Goal: Task Accomplishment & Management: Use online tool/utility

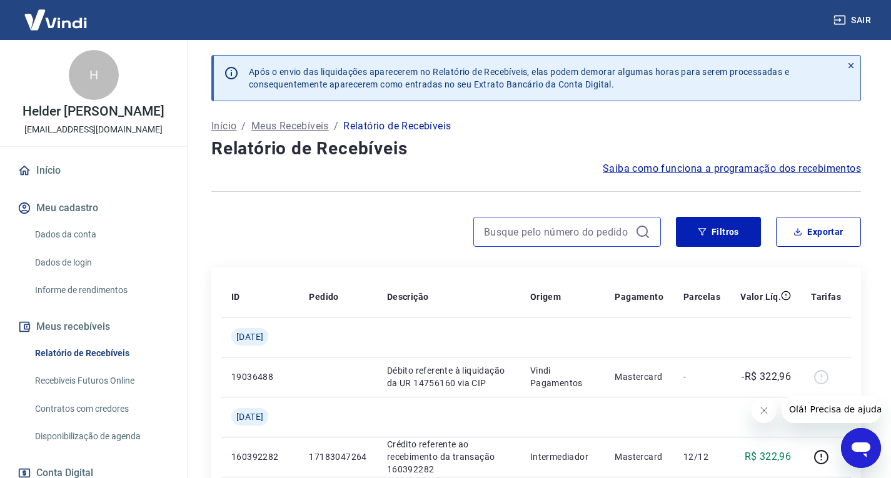
click at [525, 237] on input at bounding box center [557, 232] width 146 height 19
click at [689, 233] on button "Filtros" at bounding box center [718, 232] width 85 height 30
click at [694, 232] on button "Filtros" at bounding box center [718, 232] width 85 height 30
click at [699, 241] on button "Filtros" at bounding box center [718, 232] width 85 height 30
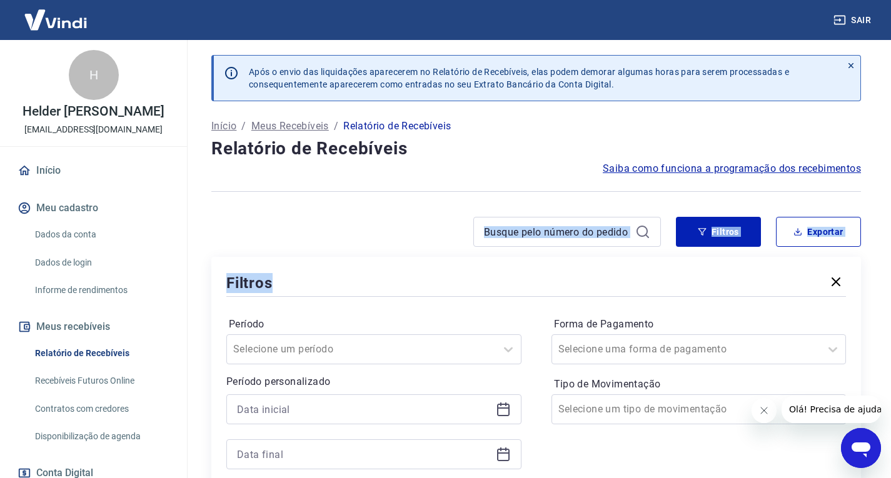
drag, startPoint x: 639, startPoint y: 230, endPoint x: 583, endPoint y: 286, distance: 79.6
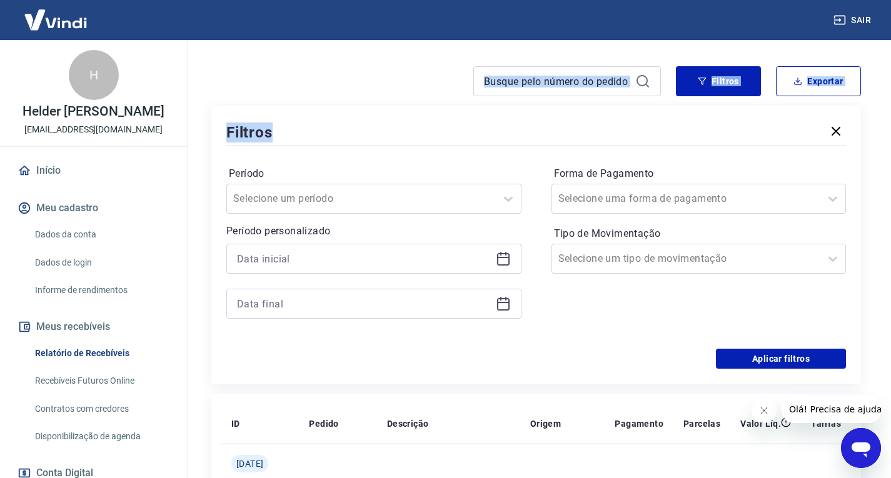
scroll to position [188, 0]
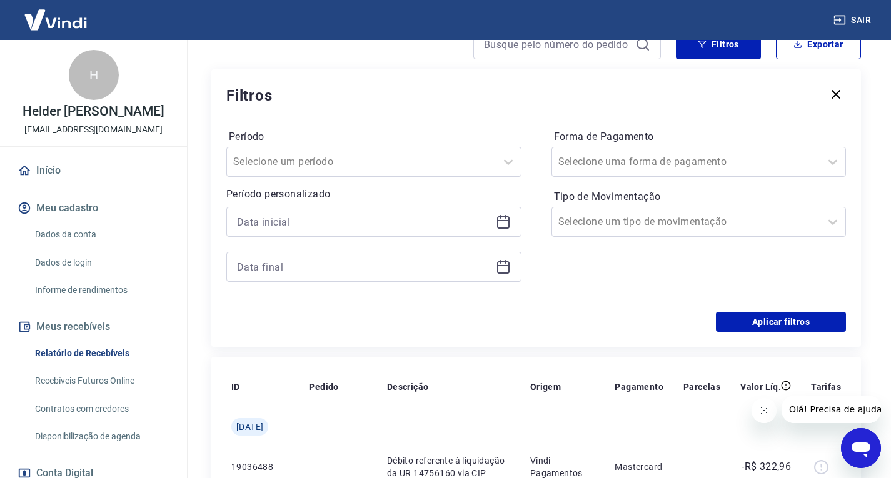
click at [509, 224] on icon at bounding box center [503, 222] width 13 height 13
click at [510, 224] on icon at bounding box center [503, 221] width 15 height 15
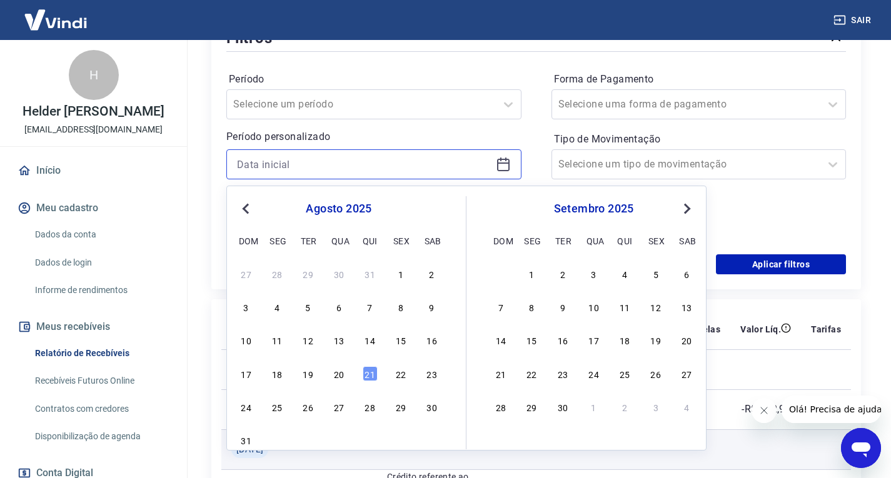
scroll to position [375, 0]
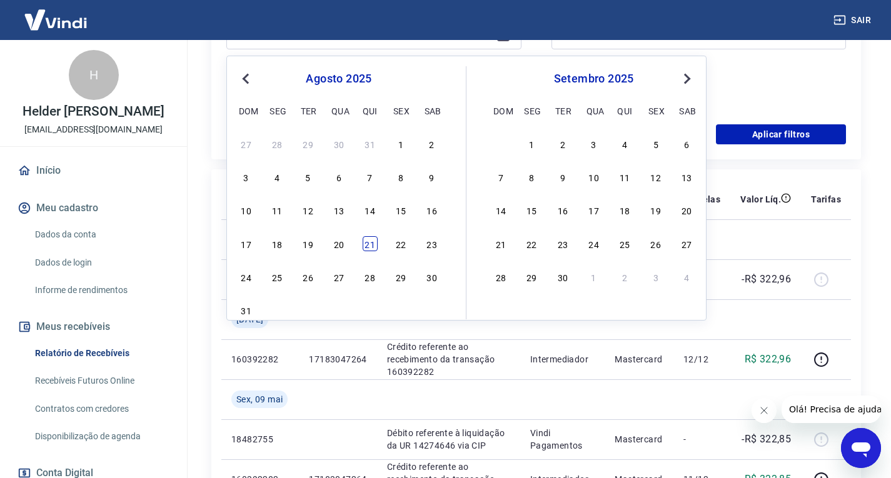
click at [364, 248] on div "21" at bounding box center [370, 243] width 15 height 15
type input "[DATE]"
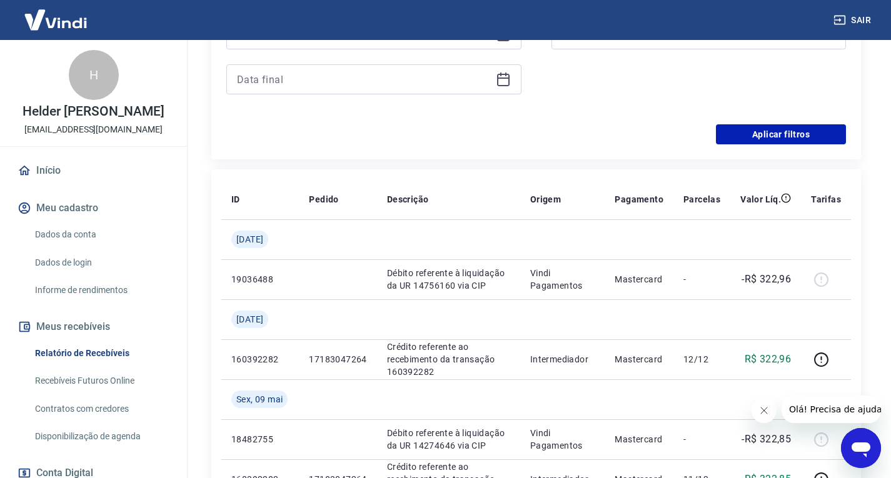
scroll to position [250, 0]
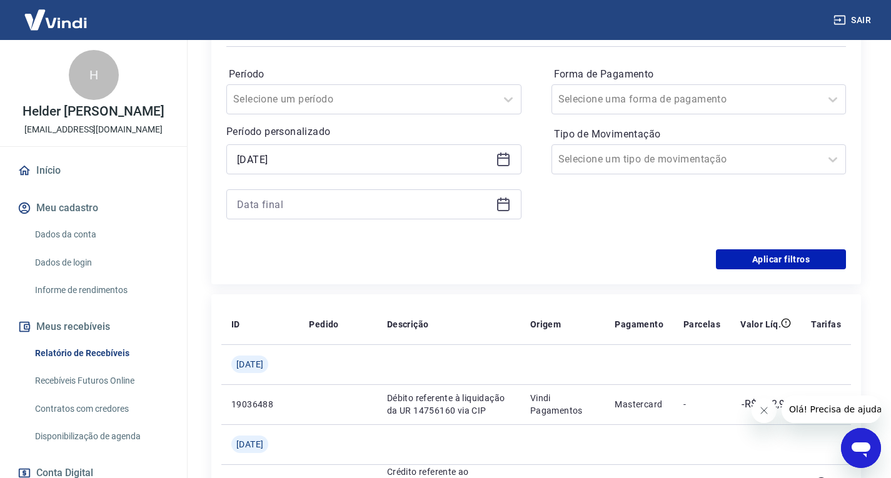
click at [501, 211] on icon at bounding box center [503, 205] width 13 height 13
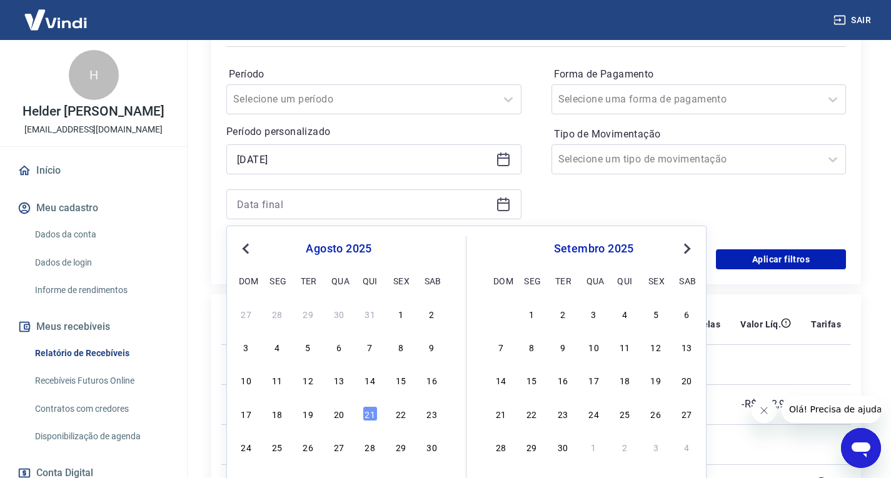
click at [378, 414] on div "17 18 19 20 21 22 23" at bounding box center [339, 413] width 204 height 18
drag, startPoint x: 374, startPoint y: 413, endPoint x: 426, endPoint y: 141, distance: 276.7
click at [373, 413] on div "21" at bounding box center [370, 413] width 15 height 15
type input "[DATE]"
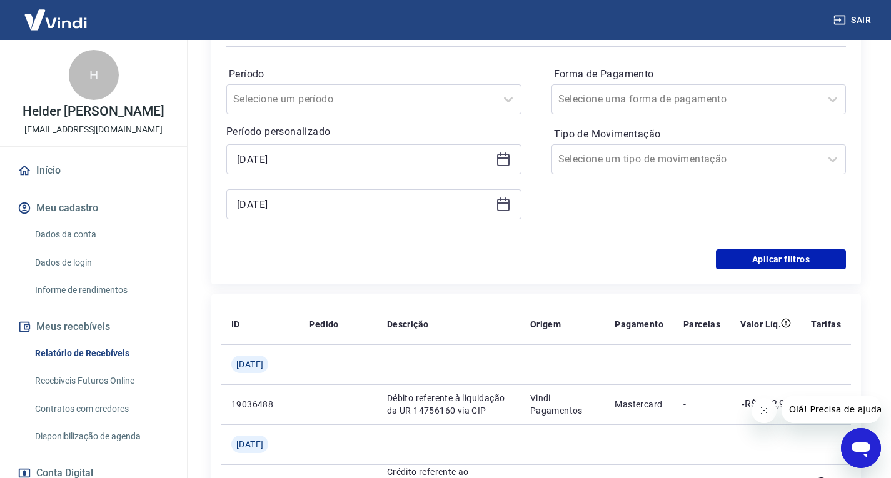
click at [644, 265] on div "Aplicar filtros" at bounding box center [535, 259] width 619 height 20
click at [741, 254] on button "Aplicar filtros" at bounding box center [781, 259] width 130 height 20
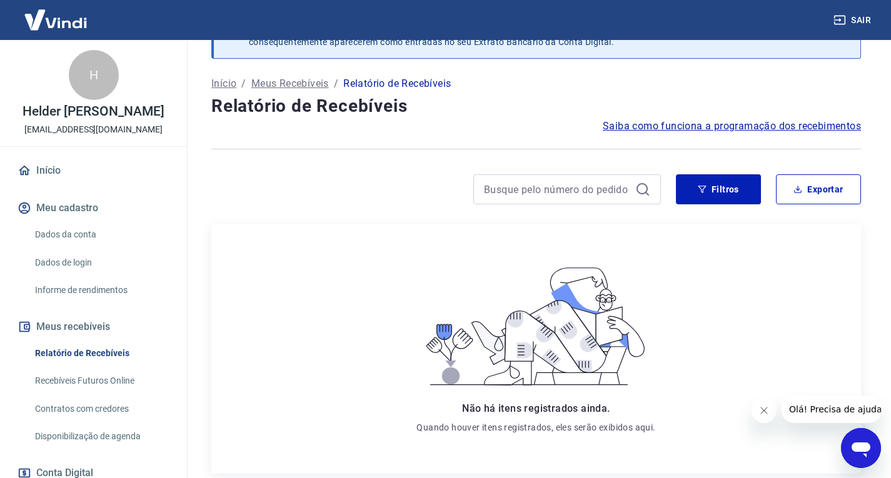
scroll to position [63, 0]
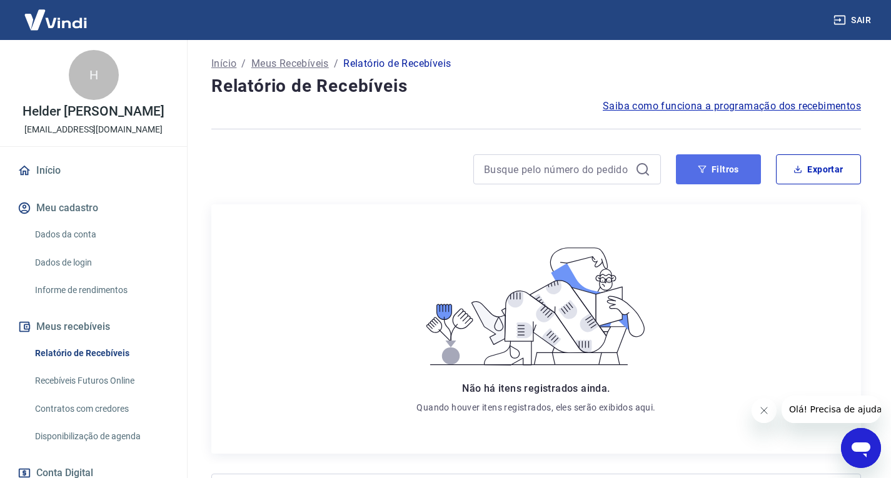
click at [723, 176] on button "Filtros" at bounding box center [718, 169] width 85 height 30
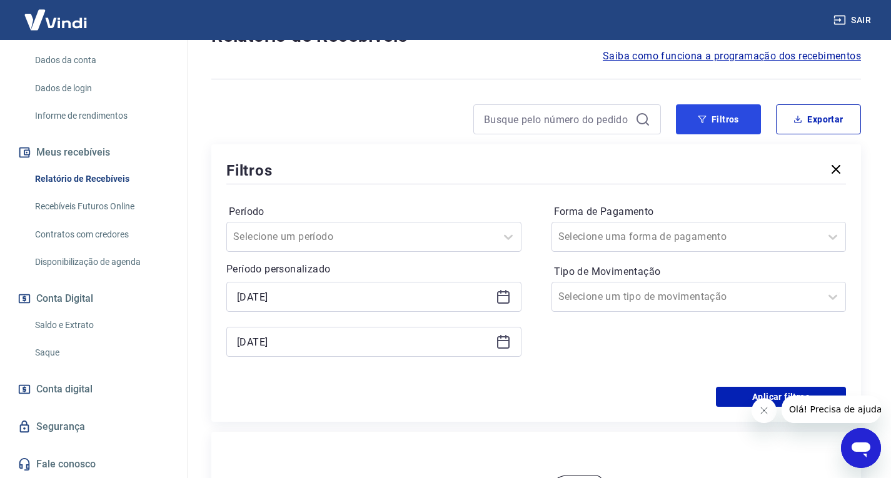
scroll to position [0, 0]
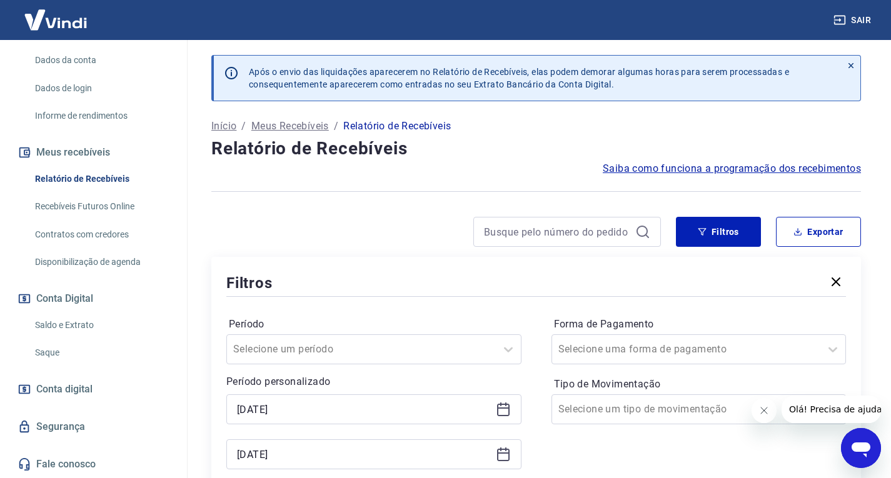
drag, startPoint x: 858, startPoint y: 16, endPoint x: 854, endPoint y: 24, distance: 9.3
click at [857, 16] on button "Sair" at bounding box center [853, 20] width 45 height 23
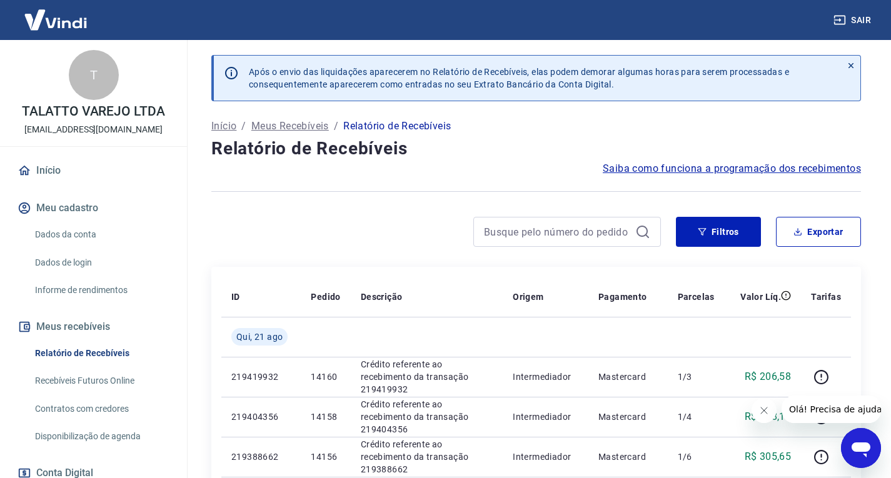
click at [733, 247] on div "Filtros Exportar" at bounding box center [535, 237] width 649 height 40
click at [723, 242] on button "Filtros" at bounding box center [718, 232] width 85 height 30
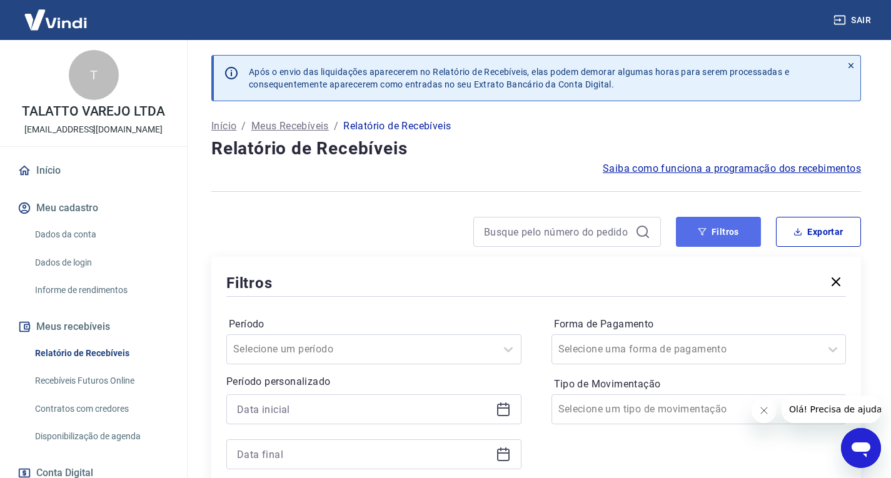
click at [699, 231] on icon "button" at bounding box center [702, 232] width 9 height 9
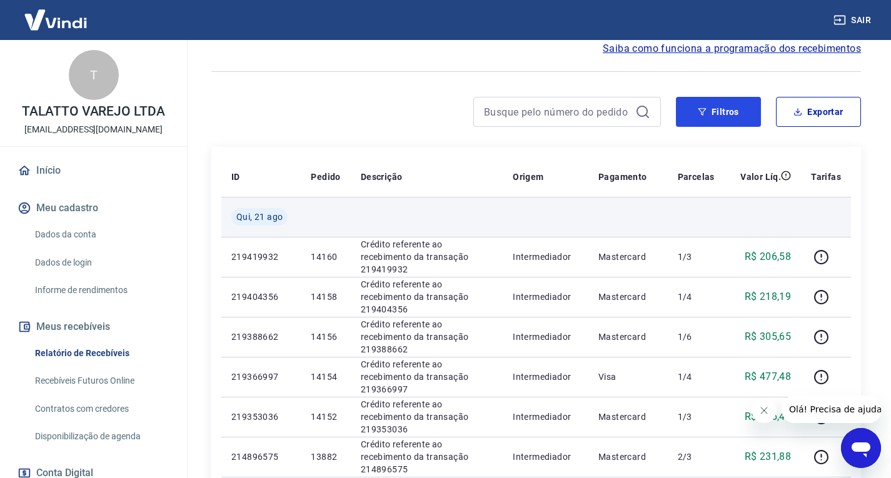
scroll to position [125, 0]
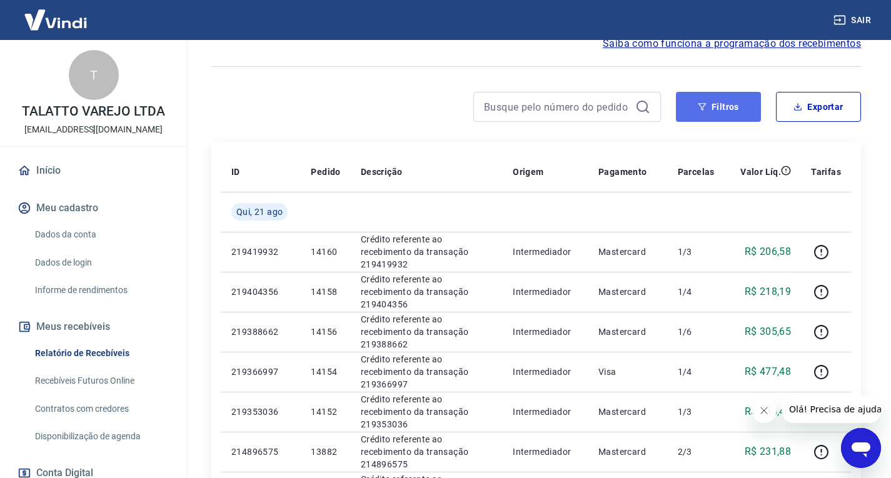
click at [723, 103] on button "Filtros" at bounding box center [718, 107] width 85 height 30
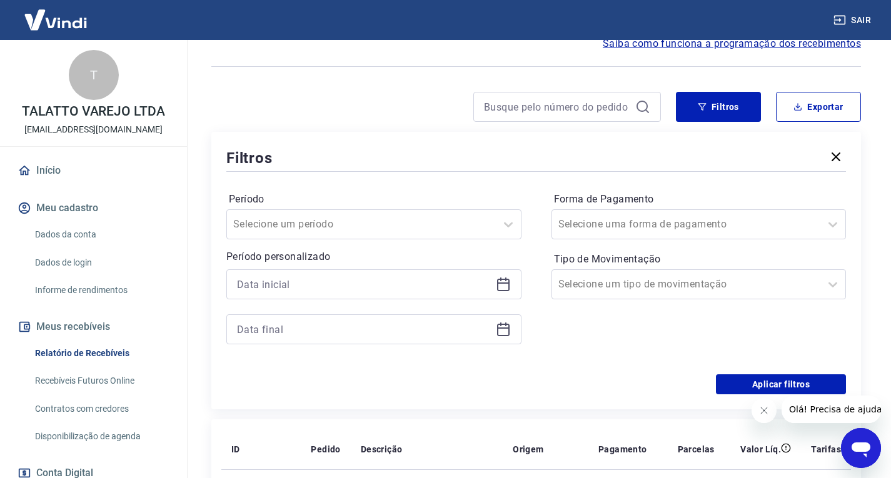
click at [506, 288] on icon at bounding box center [503, 284] width 15 height 15
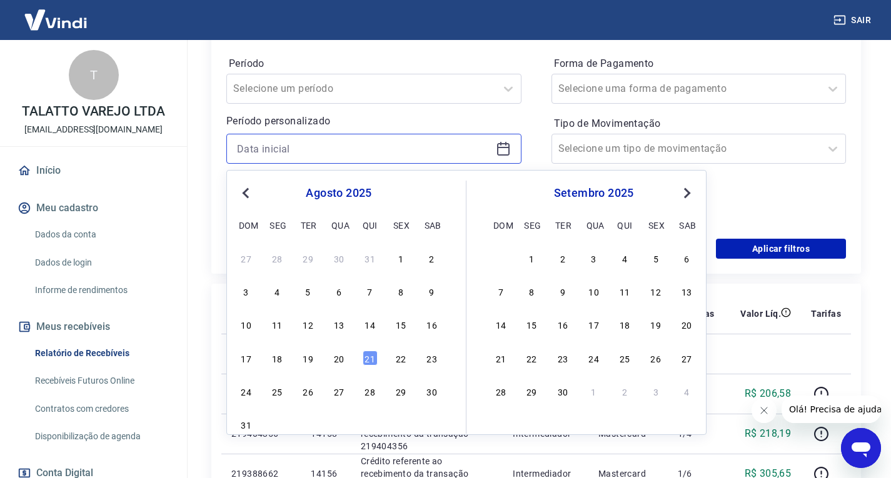
scroll to position [375, 0]
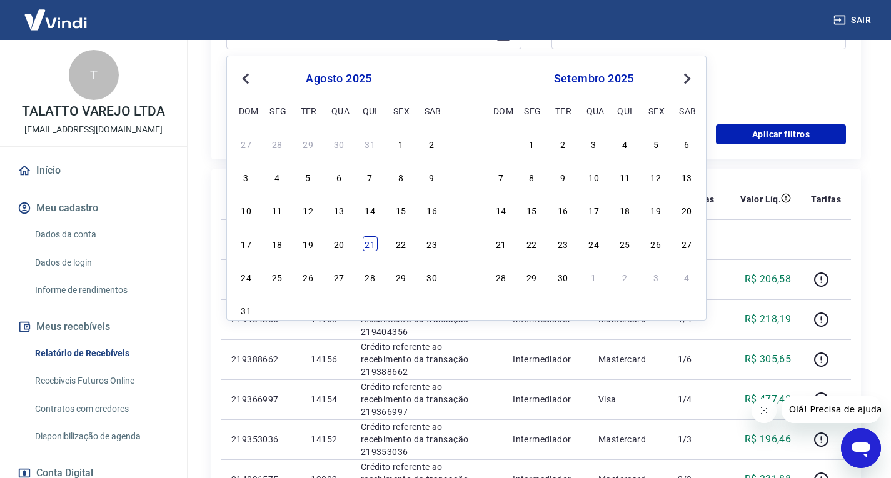
click at [370, 240] on div "21" at bounding box center [370, 243] width 15 height 15
type input "[DATE]"
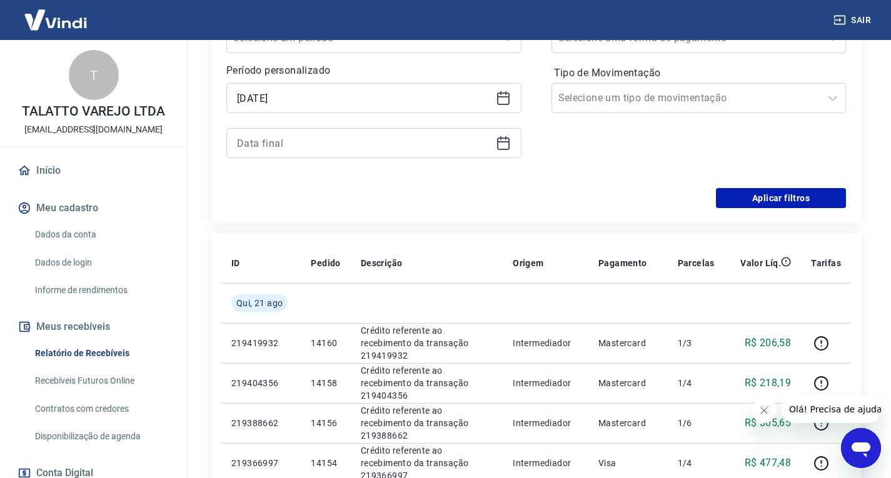
scroll to position [250, 0]
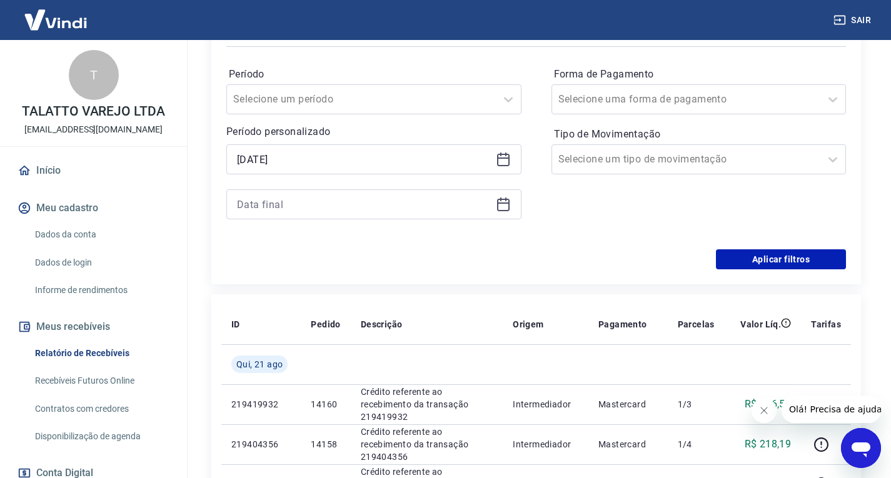
click at [507, 204] on icon at bounding box center [503, 204] width 15 height 15
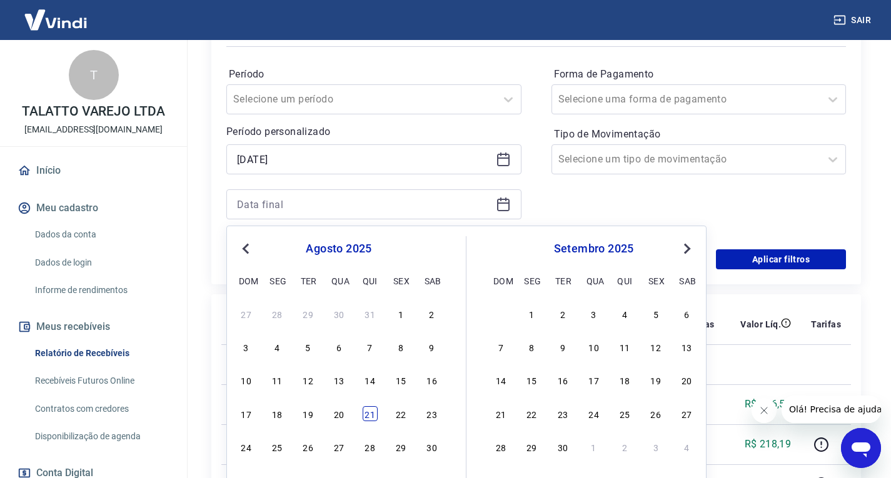
click at [374, 411] on div "21" at bounding box center [370, 413] width 15 height 15
type input "[DATE]"
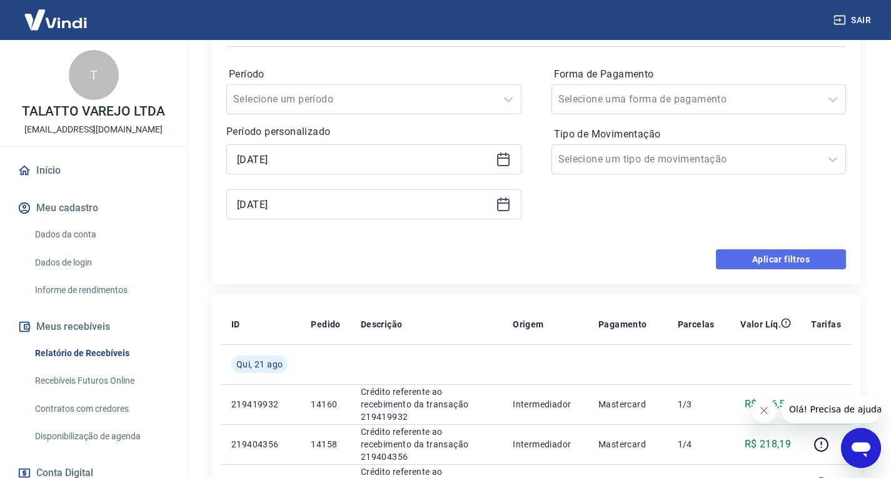
click at [774, 253] on button "Aplicar filtros" at bounding box center [781, 259] width 130 height 20
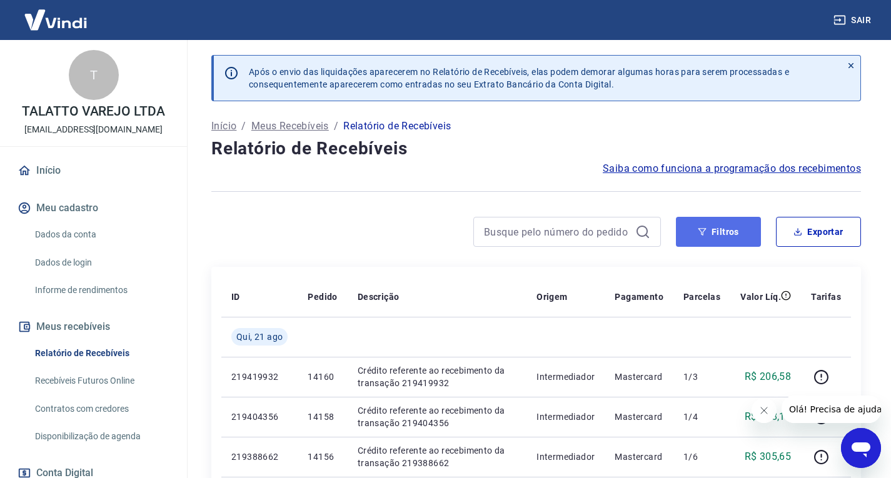
click at [729, 238] on button "Filtros" at bounding box center [718, 232] width 85 height 30
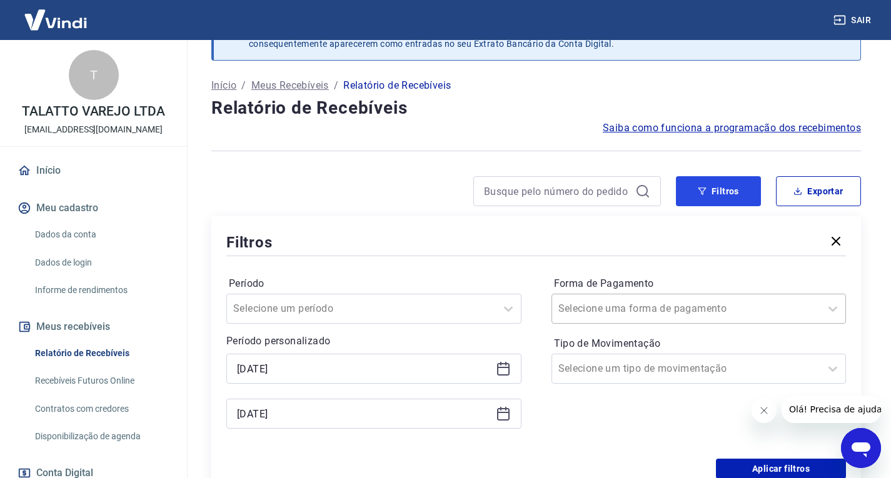
scroll to position [63, 0]
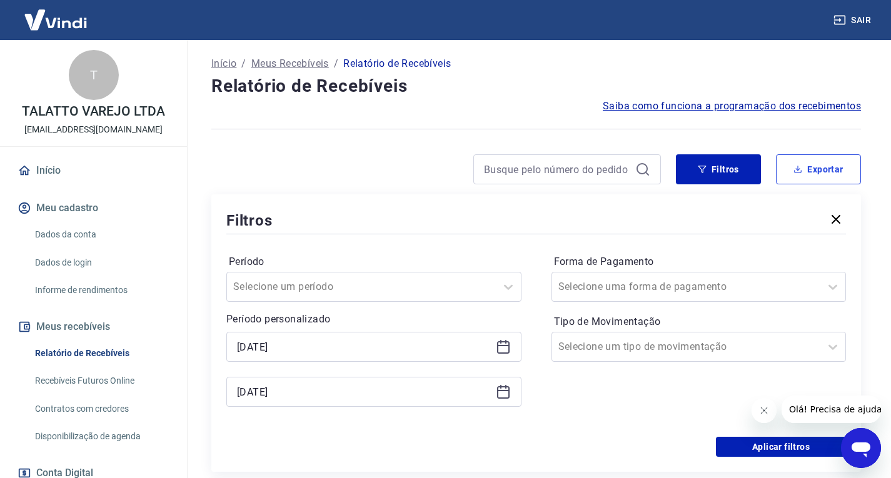
click at [834, 173] on button "Exportar" at bounding box center [818, 169] width 85 height 30
type input "[DATE]"
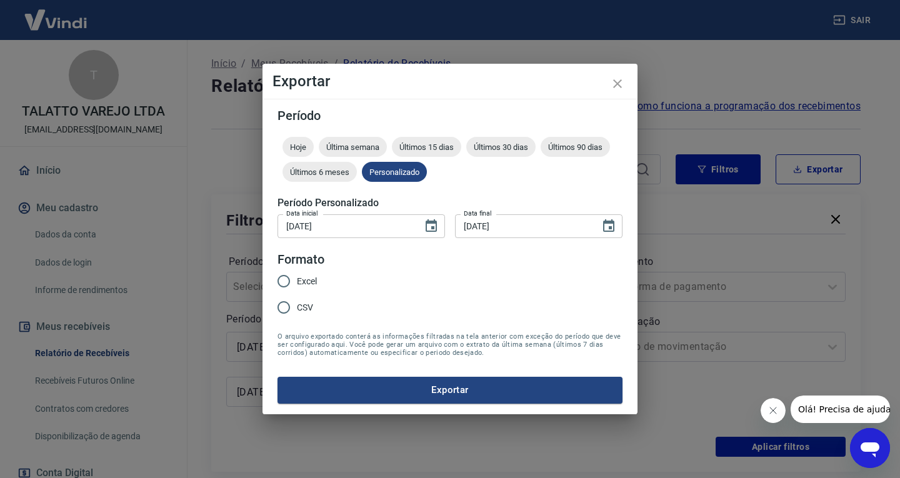
drag, startPoint x: 318, startPoint y: 289, endPoint x: 316, endPoint y: 279, distance: 10.2
click at [318, 289] on div "Excel CSV" at bounding box center [302, 295] width 49 height 54
click at [310, 275] on span "Excel" at bounding box center [307, 281] width 20 height 13
click at [297, 274] on input "Excel" at bounding box center [284, 281] width 26 height 26
radio input "true"
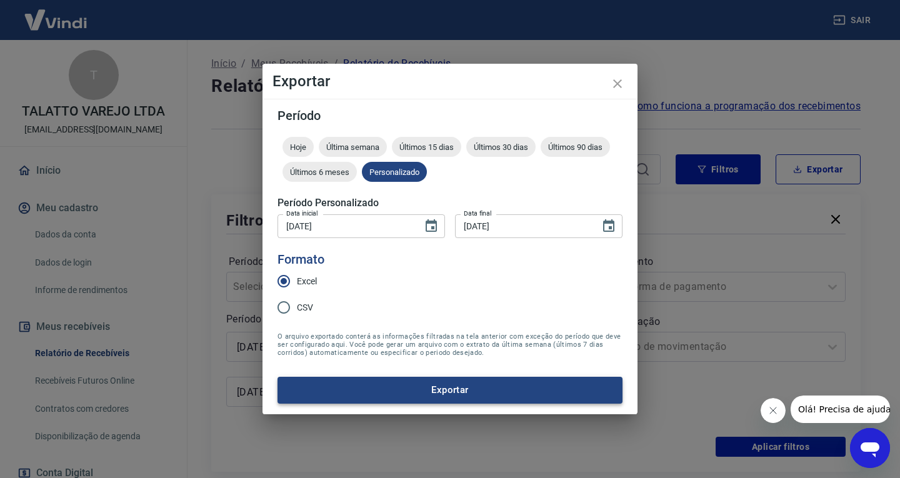
click at [366, 377] on button "Exportar" at bounding box center [450, 390] width 345 height 26
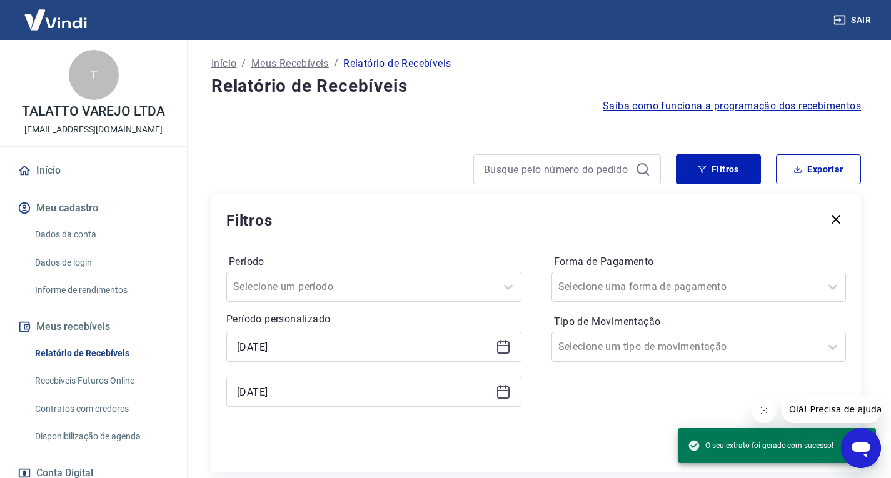
drag, startPoint x: 0, startPoint y: 468, endPoint x: -1, endPoint y: 178, distance: 290.0
click at [0, 178] on html "Sair T TALATTO VAREJO LTDA [EMAIL_ADDRESS][DOMAIN_NAME] Início Meu cadastro Dad…" at bounding box center [445, 176] width 891 height 478
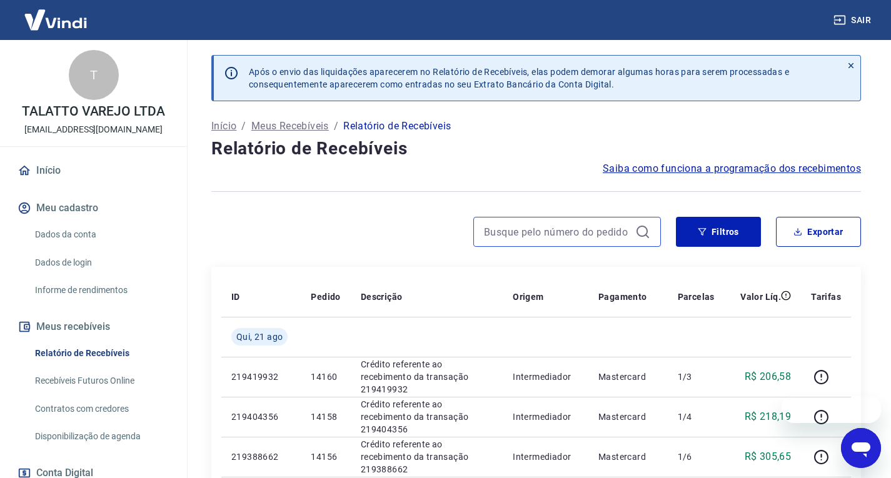
click at [528, 232] on input at bounding box center [557, 232] width 146 height 19
paste input "14420"
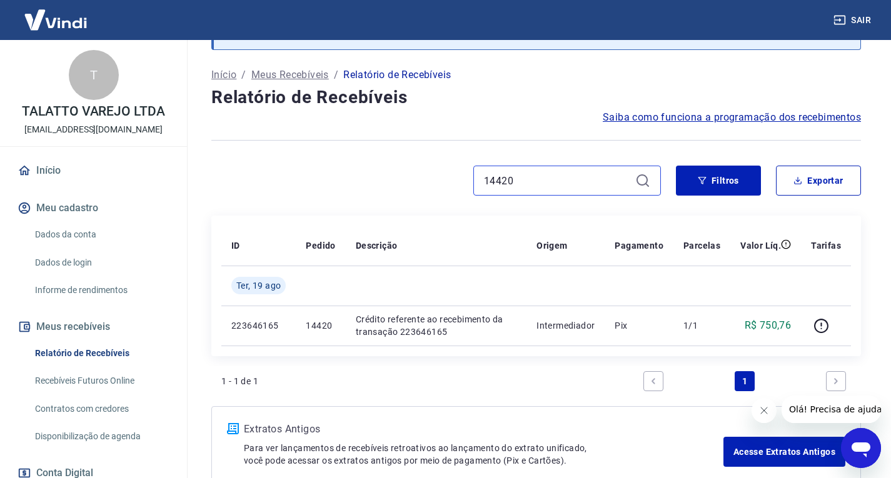
scroll to position [124, 0]
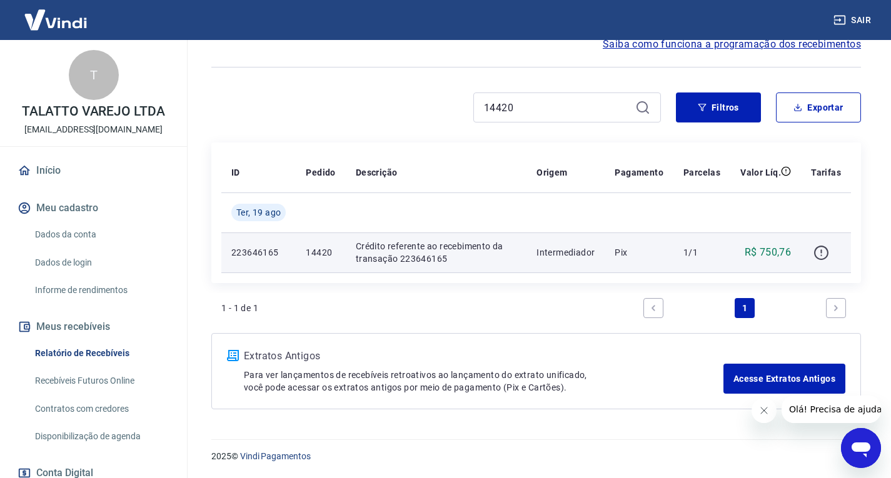
click at [820, 261] on td at bounding box center [826, 253] width 50 height 40
click at [818, 261] on button "button" at bounding box center [821, 253] width 20 height 20
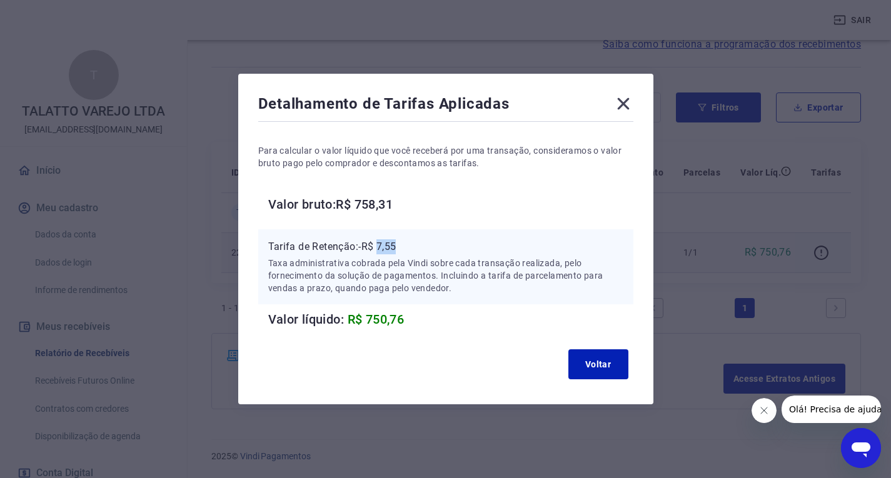
drag, startPoint x: 383, startPoint y: 249, endPoint x: 405, endPoint y: 249, distance: 21.9
click at [404, 249] on p "Tarifa de Retenção: -R$ 7,55" at bounding box center [445, 246] width 355 height 15
copy p "7,55"
click at [623, 105] on icon at bounding box center [623, 104] width 20 height 20
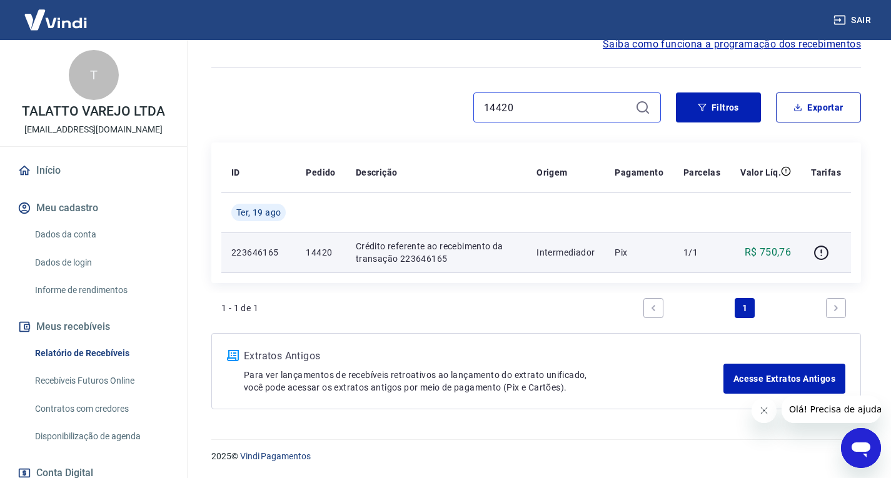
drag, startPoint x: 543, startPoint y: 105, endPoint x: 436, endPoint y: 104, distance: 106.3
click at [439, 104] on div "14420" at bounding box center [435, 108] width 449 height 30
paste input "14"
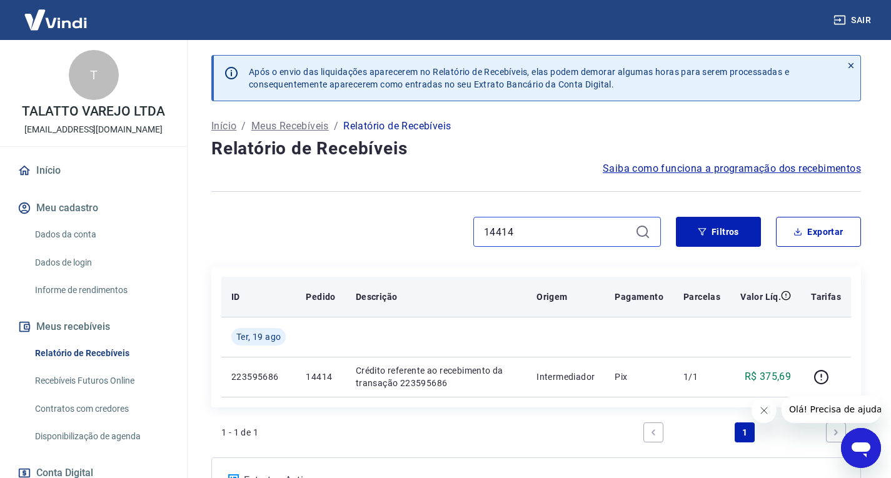
scroll to position [54, 0]
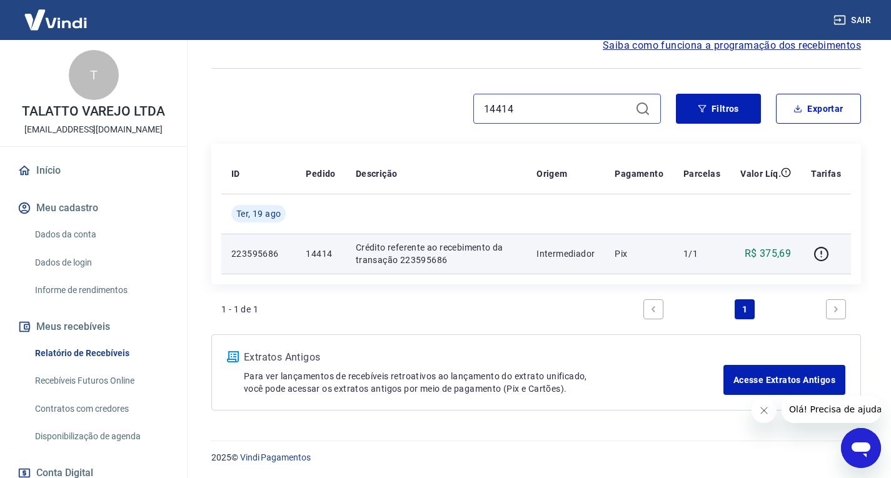
scroll to position [124, 0]
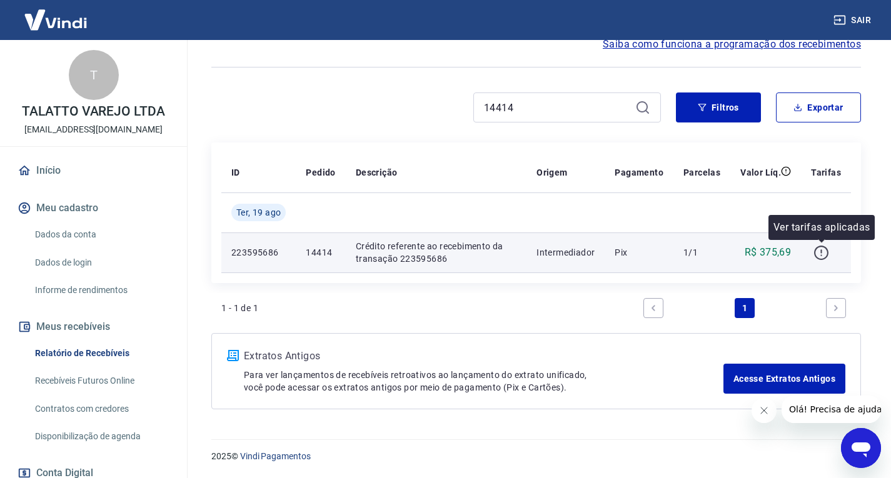
click at [821, 253] on icon "button" at bounding box center [820, 251] width 1 height 4
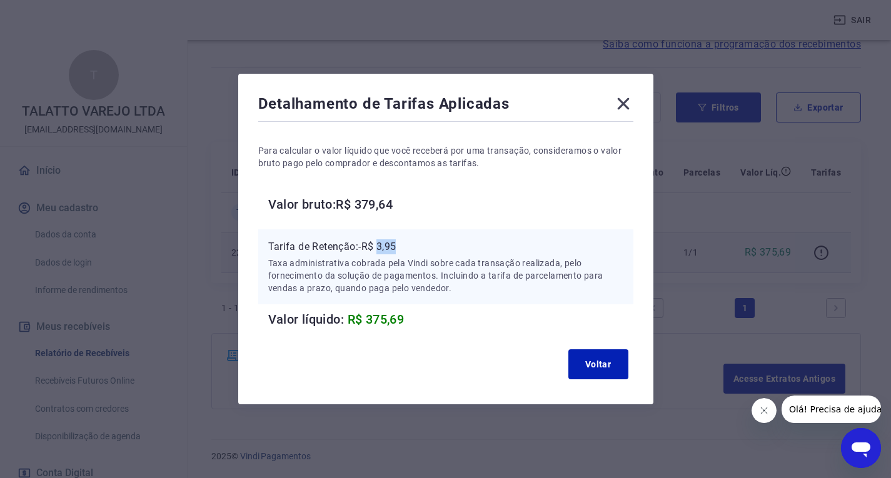
drag, startPoint x: 383, startPoint y: 245, endPoint x: 407, endPoint y: 245, distance: 23.8
click at [406, 245] on p "Tarifa de Retenção: -R$ 3,95" at bounding box center [445, 246] width 355 height 15
copy p "3,95"
click at [609, 355] on button "Voltar" at bounding box center [598, 364] width 60 height 30
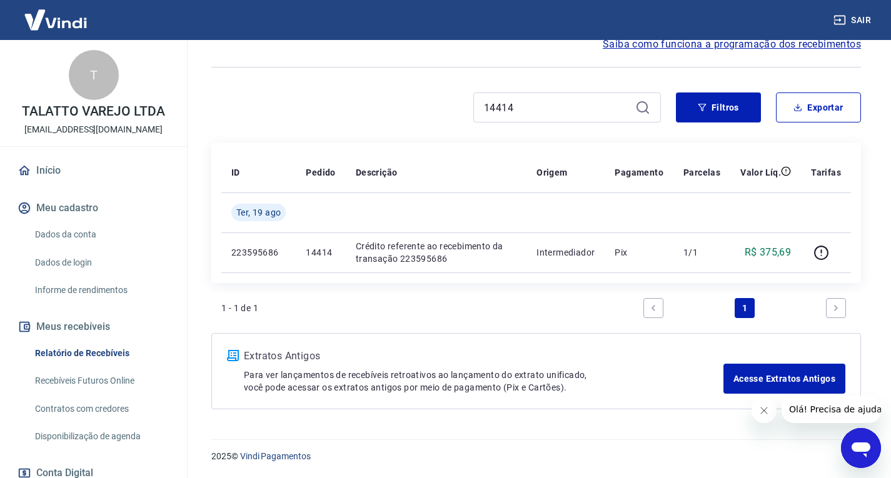
drag, startPoint x: 546, startPoint y: 122, endPoint x: 522, endPoint y: 113, distance: 26.1
click at [522, 113] on div "14414" at bounding box center [567, 108] width 188 height 30
drag, startPoint x: 519, startPoint y: 103, endPoint x: 441, endPoint y: 98, distance: 77.7
click at [442, 98] on div "14414" at bounding box center [435, 108] width 449 height 30
paste input "8"
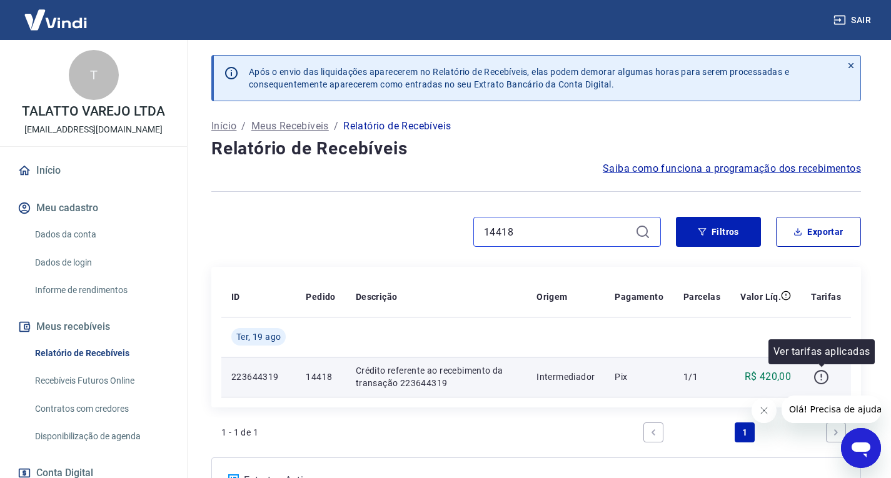
type input "14418"
click at [825, 374] on icon "button" at bounding box center [821, 377] width 16 height 16
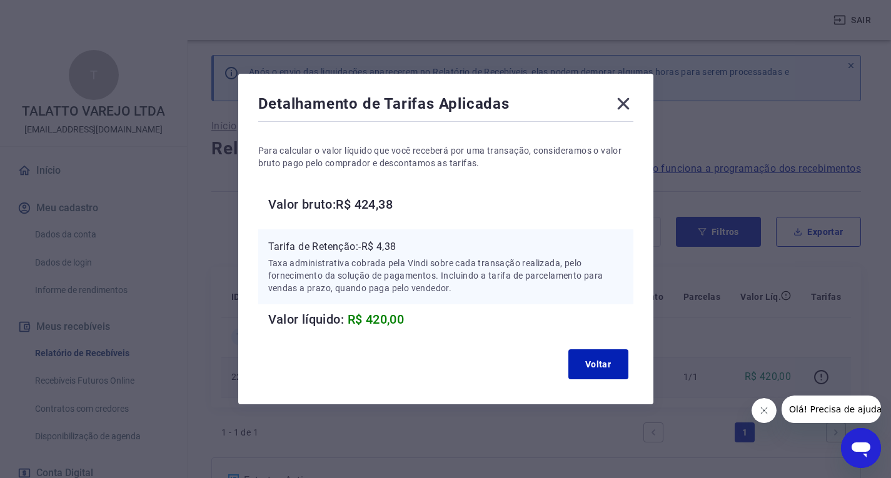
scroll to position [124, 0]
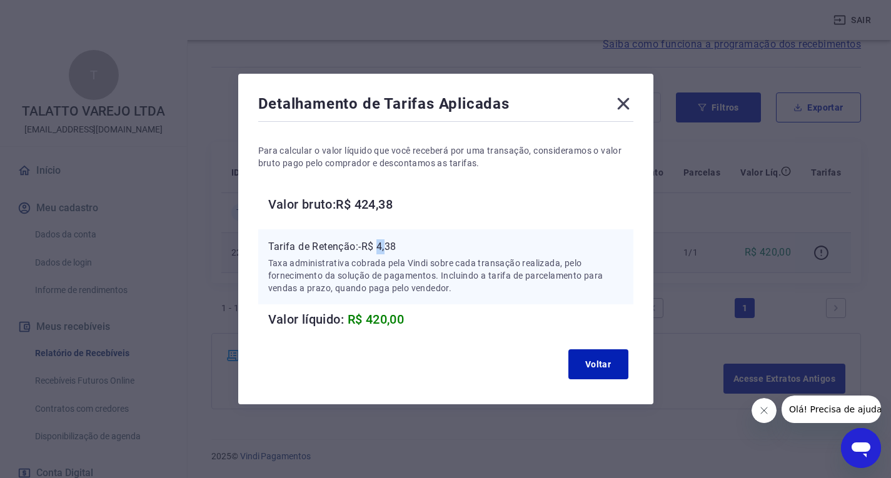
drag, startPoint x: 384, startPoint y: 246, endPoint x: 421, endPoint y: 254, distance: 37.2
click at [406, 251] on p "Tarifa de Retenção: -R$ 4,38" at bounding box center [445, 246] width 355 height 15
copy p "4,38"
click at [633, 104] on icon at bounding box center [623, 104] width 20 height 20
